Goal: Information Seeking & Learning: Learn about a topic

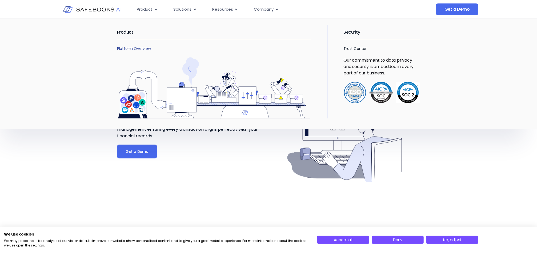
click at [130, 49] on link "Platform Overview" at bounding box center [134, 48] width 34 height 5
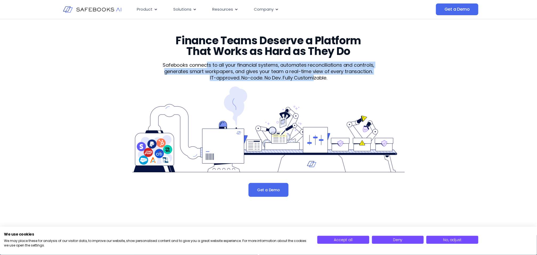
drag, startPoint x: 208, startPoint y: 66, endPoint x: 314, endPoint y: 80, distance: 107.4
click at [316, 81] on div "Safebooks connects to all your financial systems, automates reconciliations and…" at bounding box center [268, 71] width 230 height 19
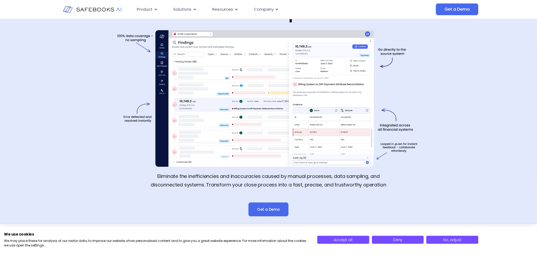
scroll to position [903, 0]
